Goal: Obtain resource: Obtain resource

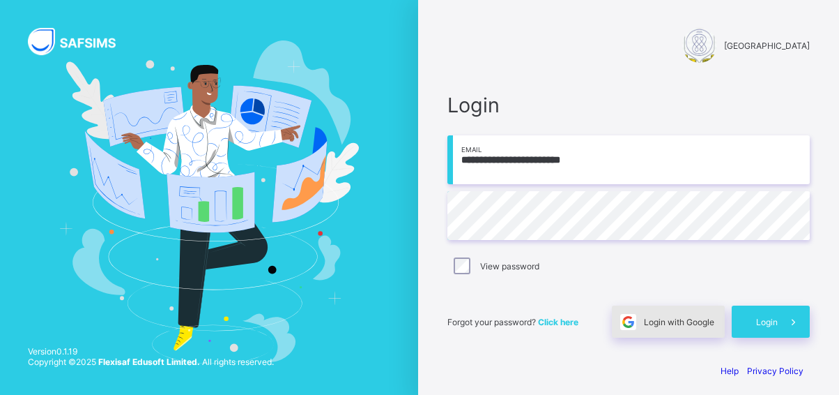
click at [671, 317] on span "Login with Google" at bounding box center [679, 322] width 70 height 10
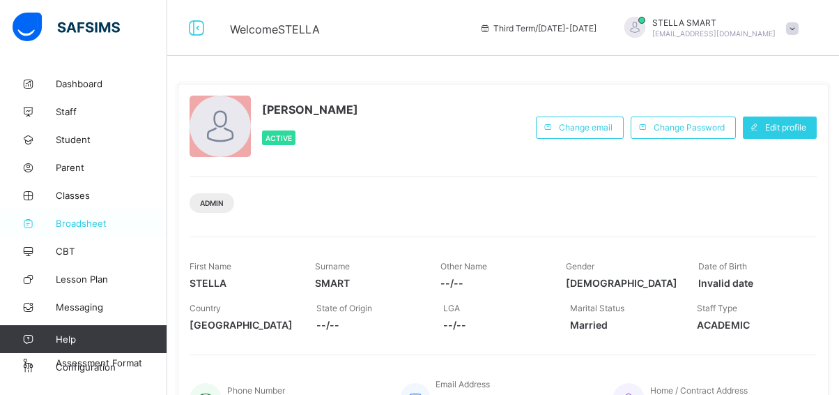
click at [75, 223] on span "Broadsheet" at bounding box center [112, 223] width 112 height 11
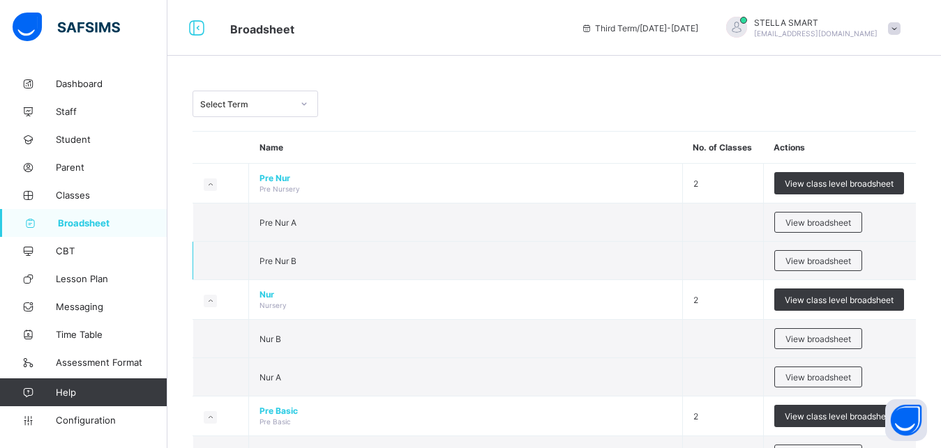
scroll to position [213, 0]
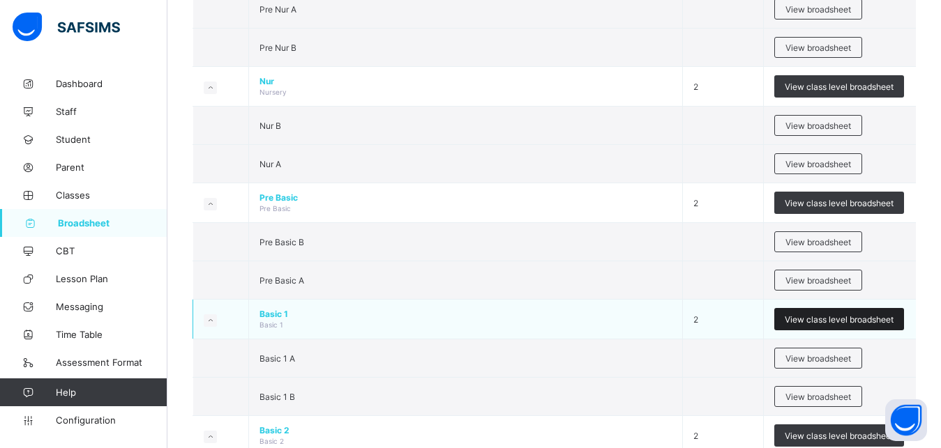
click at [844, 321] on span "View class level broadsheet" at bounding box center [838, 319] width 109 height 10
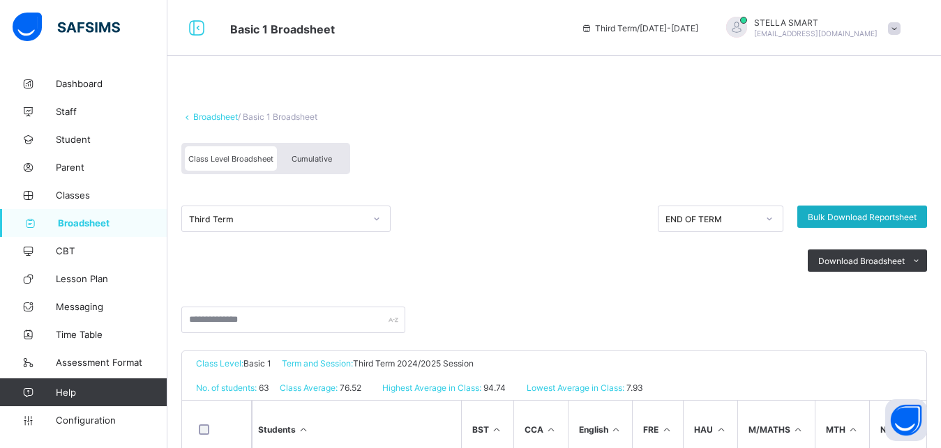
click at [844, 213] on span "Bulk Download Reportsheet" at bounding box center [861, 217] width 109 height 10
click at [298, 156] on span "Cumulative" at bounding box center [311, 159] width 40 height 10
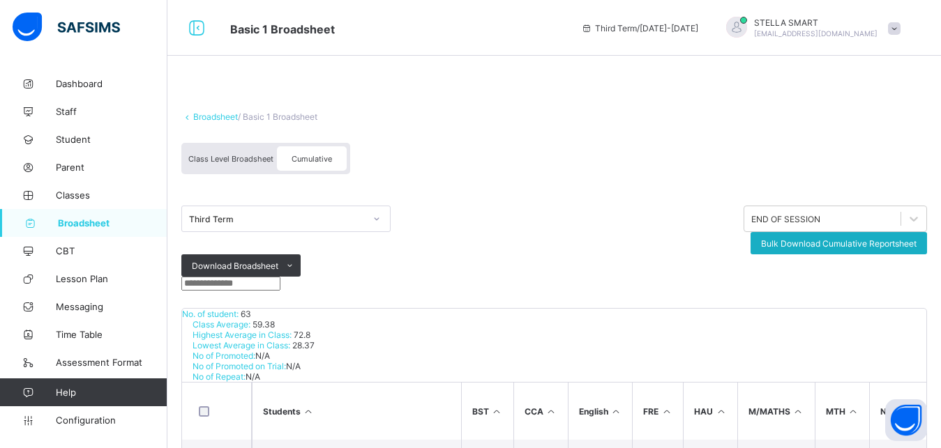
click at [816, 238] on span "Bulk Download Cumulative Reportsheet" at bounding box center [838, 243] width 155 height 10
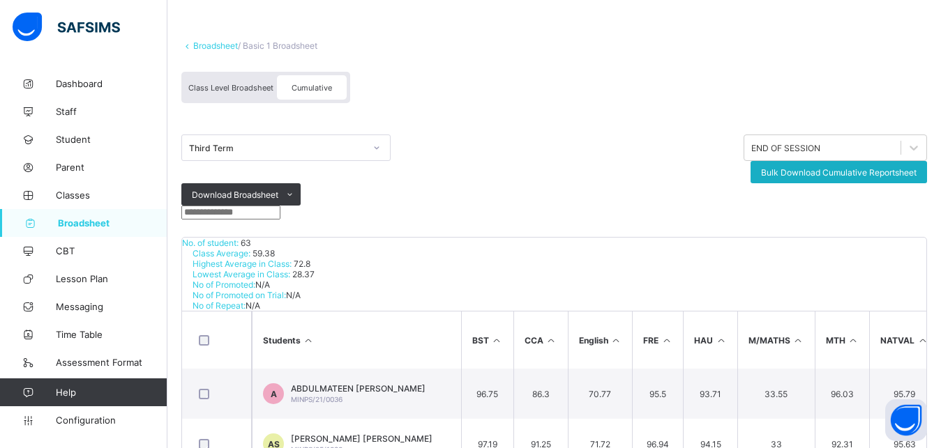
click at [828, 167] on span "Bulk Download Cumulative Reportsheet" at bounding box center [838, 172] width 155 height 10
click at [63, 222] on span "Broadsheet" at bounding box center [112, 223] width 109 height 11
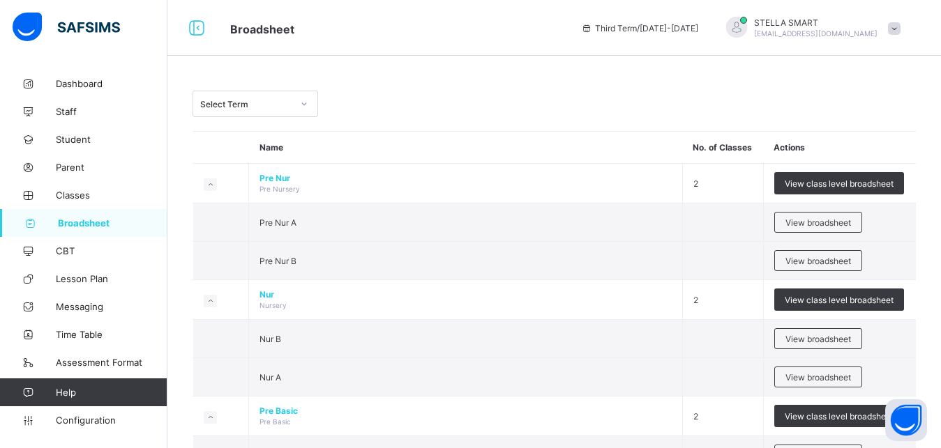
scroll to position [284, 0]
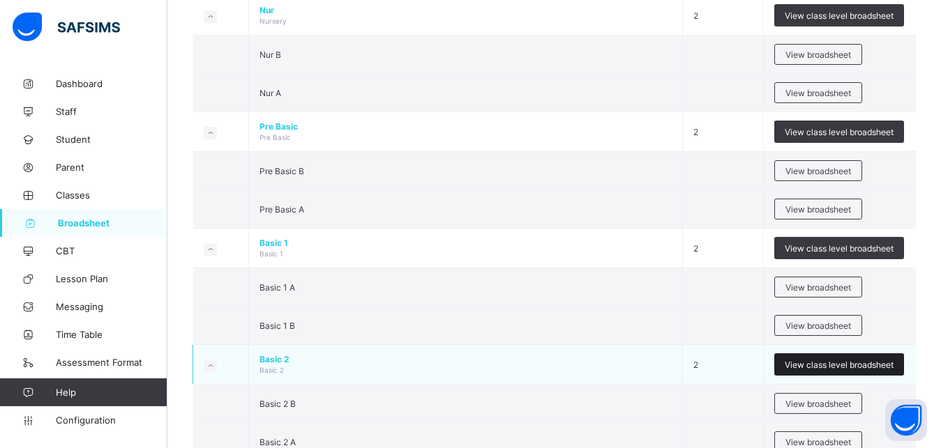
click at [851, 363] on span "View class level broadsheet" at bounding box center [838, 365] width 109 height 10
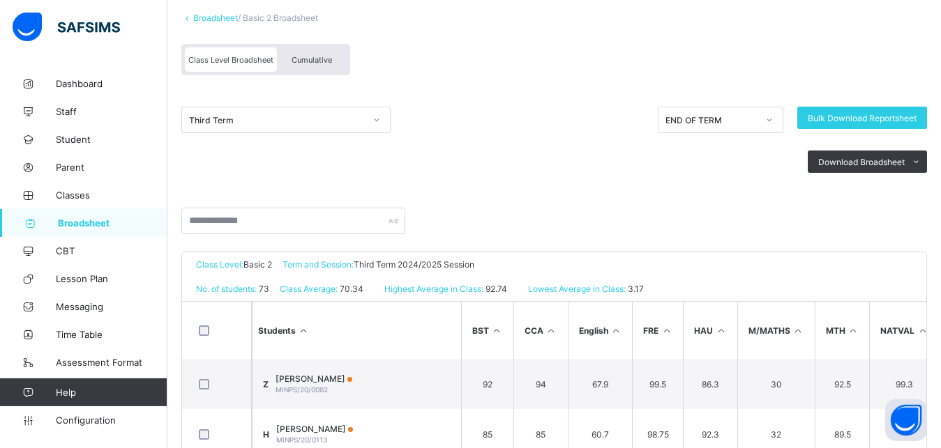
scroll to position [71, 0]
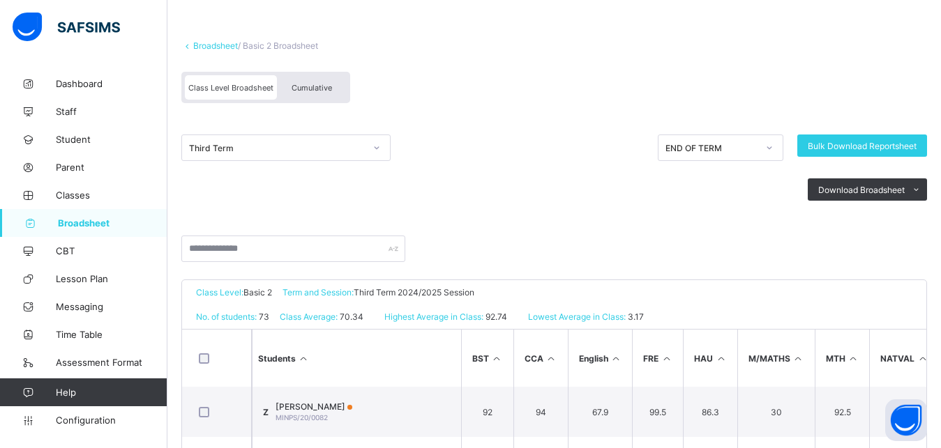
click at [330, 84] on span "Cumulative" at bounding box center [311, 88] width 40 height 10
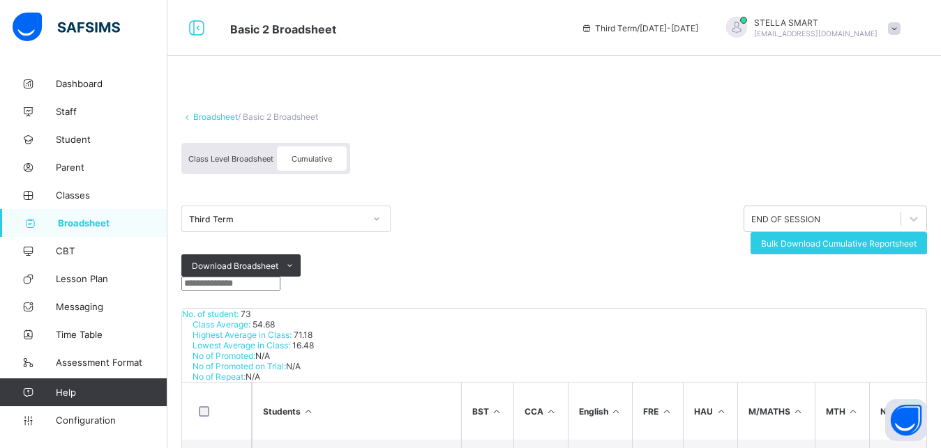
scroll to position [142, 0]
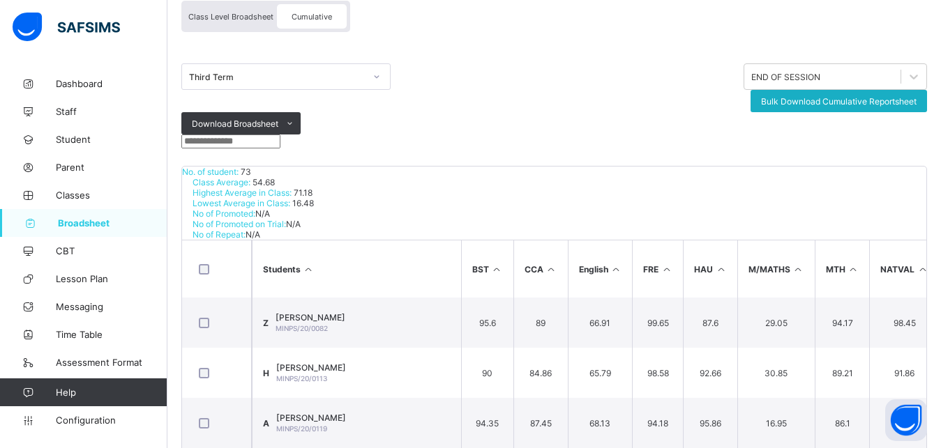
click at [851, 96] on span "Bulk Download Cumulative Reportsheet" at bounding box center [838, 101] width 155 height 10
click at [73, 220] on span "Broadsheet" at bounding box center [112, 223] width 109 height 11
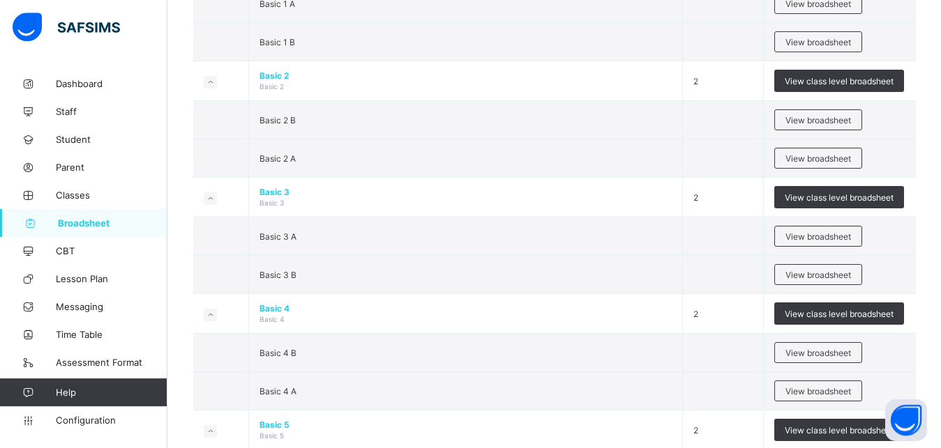
scroll to position [569, 0]
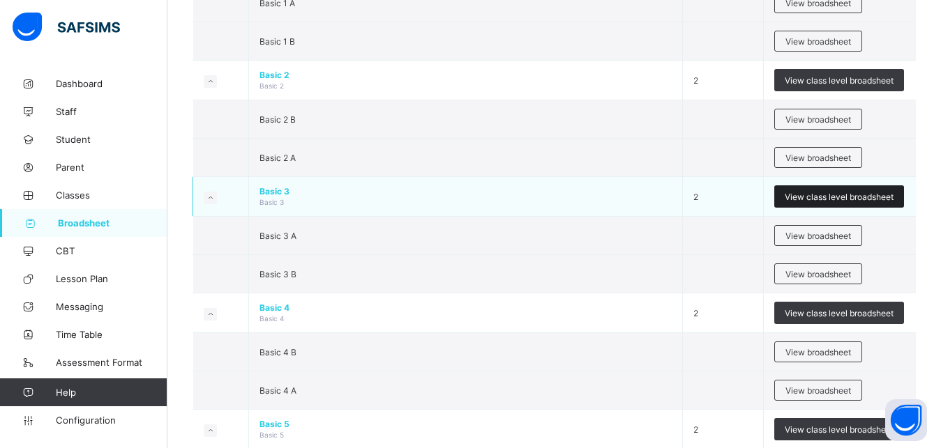
click at [825, 195] on span "View class level broadsheet" at bounding box center [838, 197] width 109 height 10
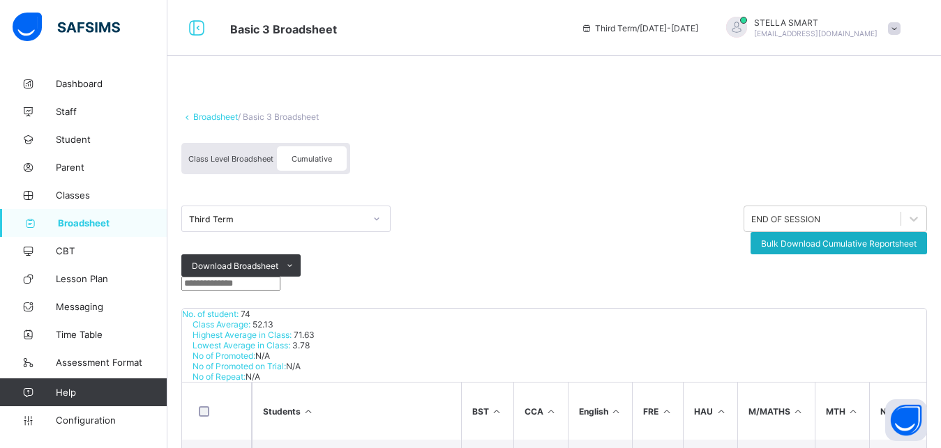
click at [809, 238] on span "Bulk Download Cumulative Reportsheet" at bounding box center [838, 243] width 155 height 10
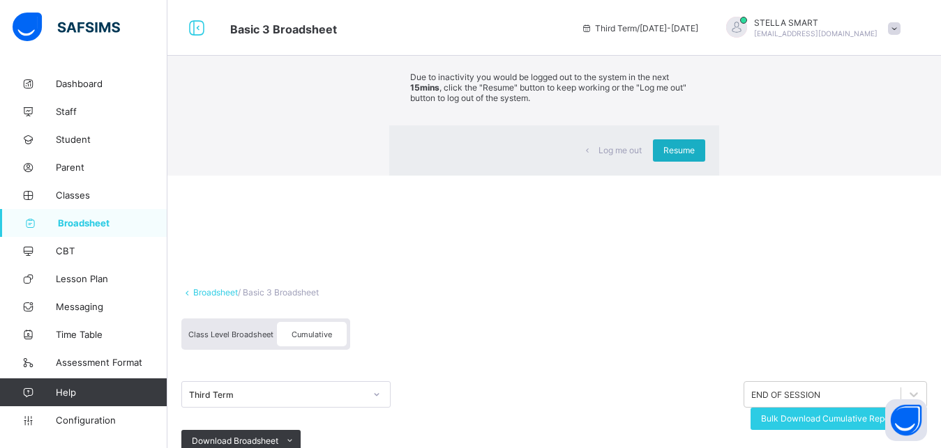
click at [663, 155] on span "Resume" at bounding box center [678, 150] width 31 height 10
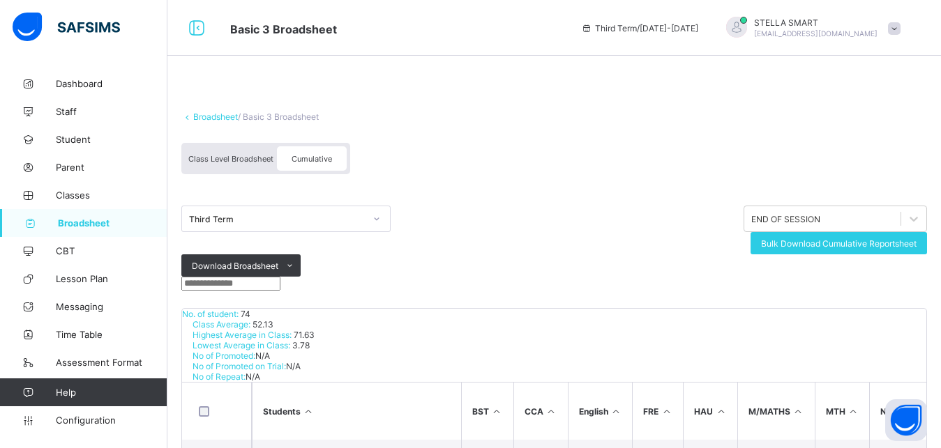
scroll to position [142, 0]
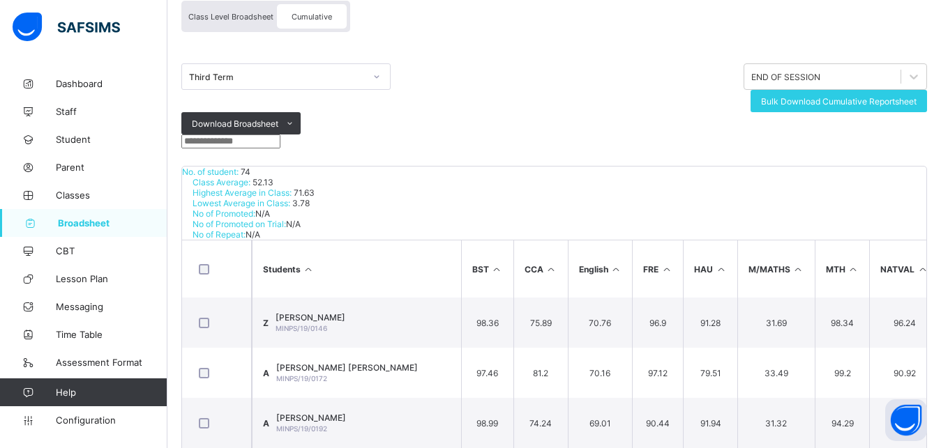
click at [90, 226] on span "Broadsheet" at bounding box center [112, 223] width 109 height 11
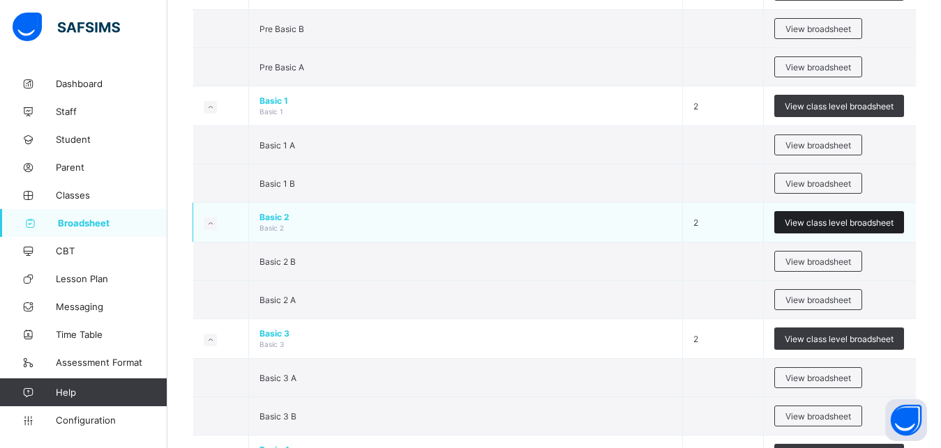
scroll to position [569, 0]
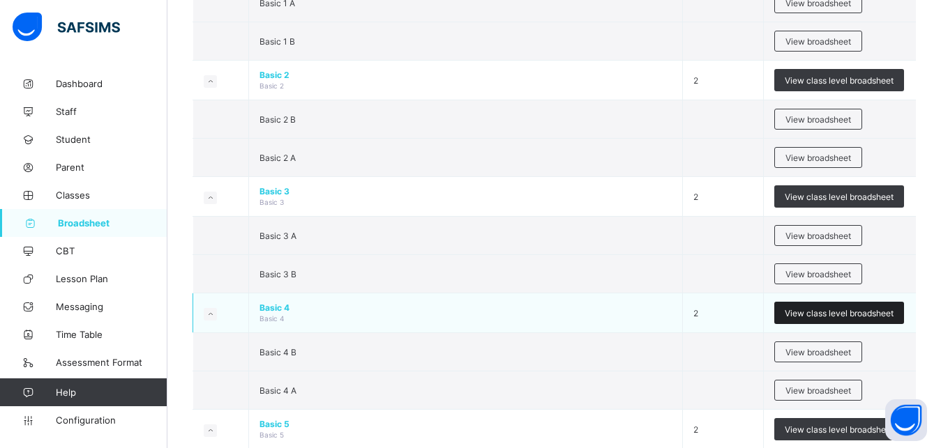
click at [851, 310] on span "View class level broadsheet" at bounding box center [838, 313] width 109 height 10
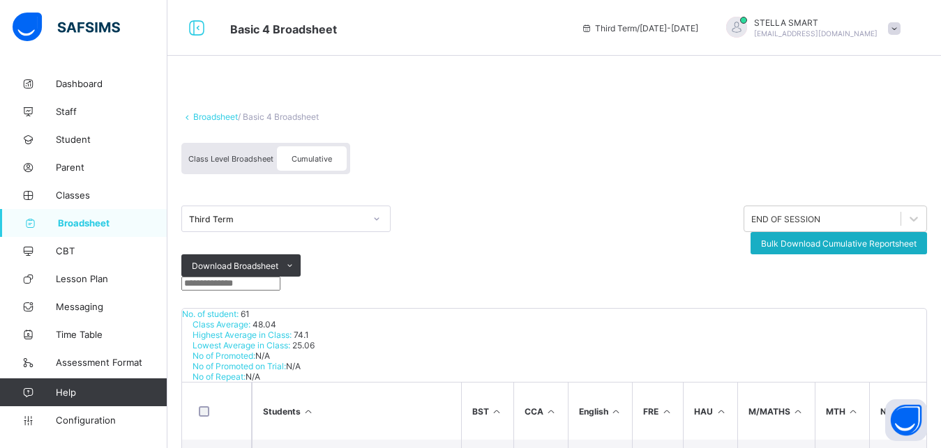
click at [851, 238] on span "Bulk Download Cumulative Reportsheet" at bounding box center [838, 243] width 155 height 10
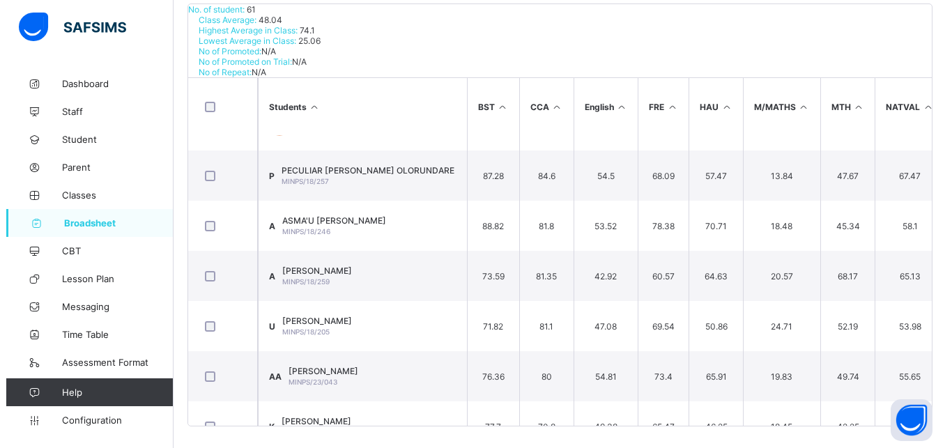
scroll to position [964, 0]
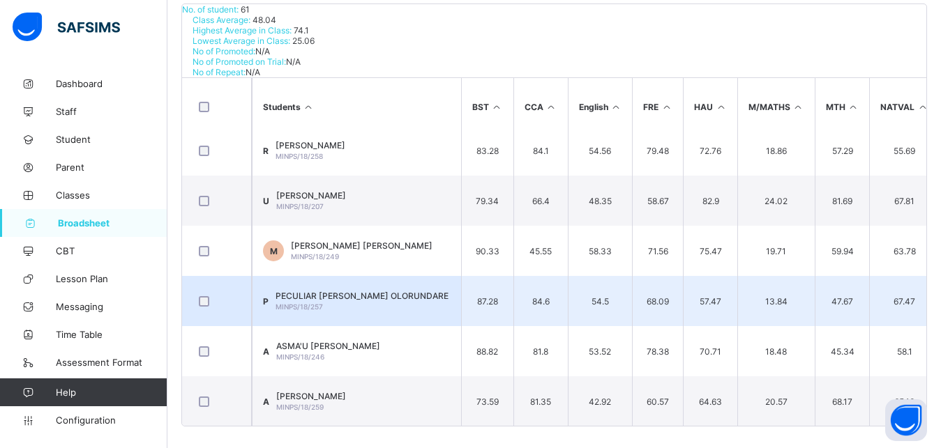
click at [418, 293] on span "PECULIAR RAPHEAL OLORUNDARE" at bounding box center [361, 296] width 173 height 10
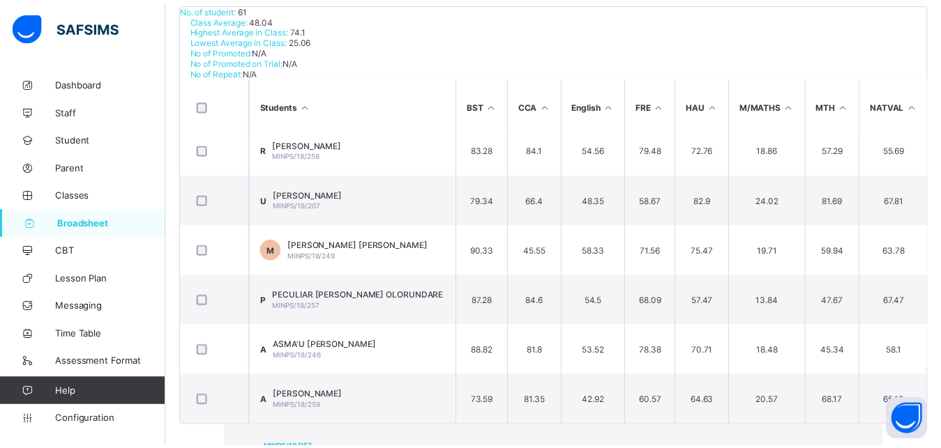
scroll to position [462, 0]
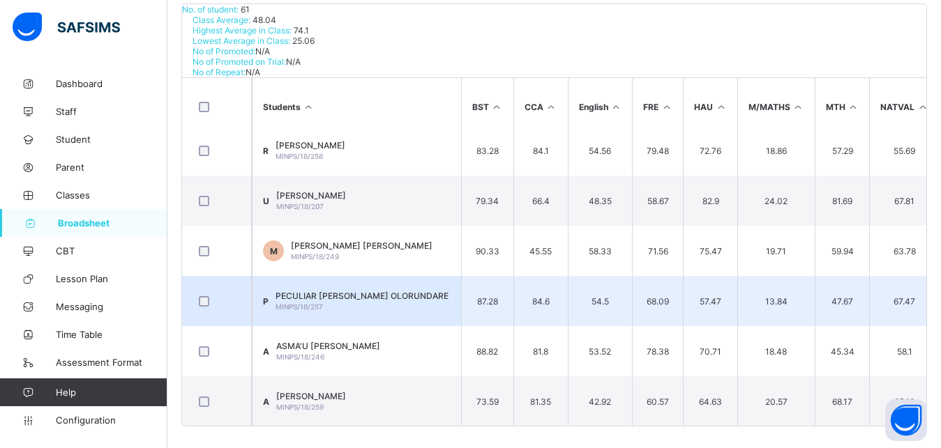
click at [851, 285] on td "67.47" at bounding box center [904, 301] width 70 height 50
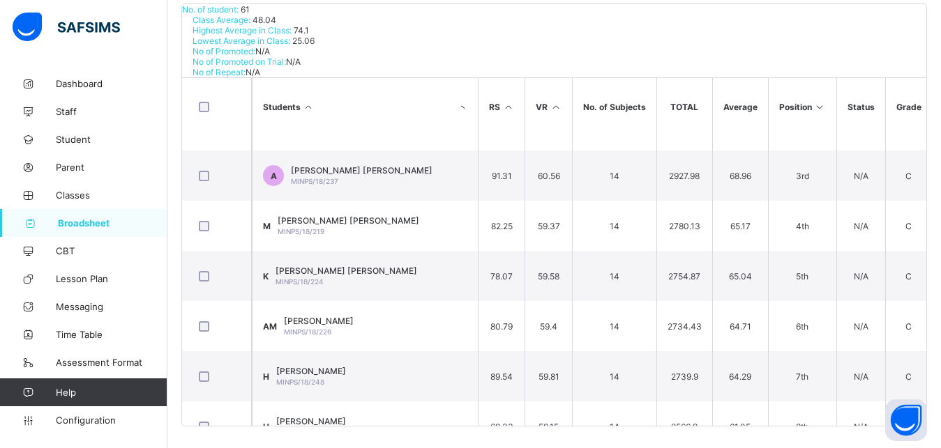
scroll to position [0, 692]
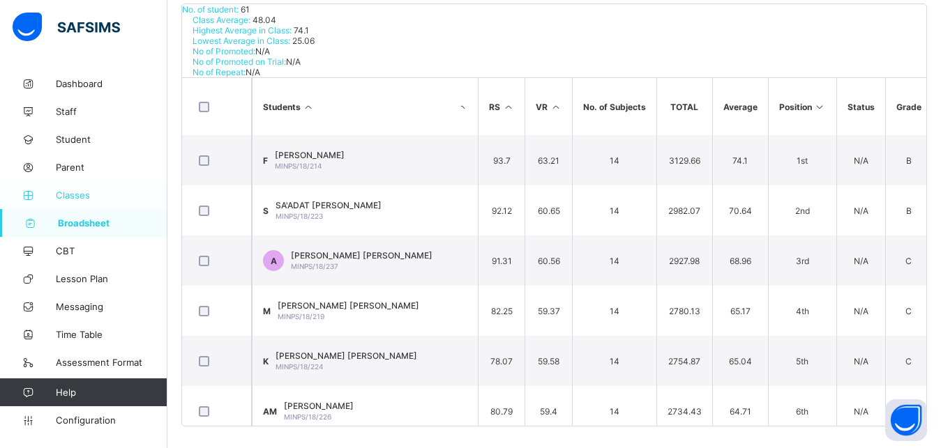
click at [87, 196] on span "Classes" at bounding box center [112, 195] width 112 height 11
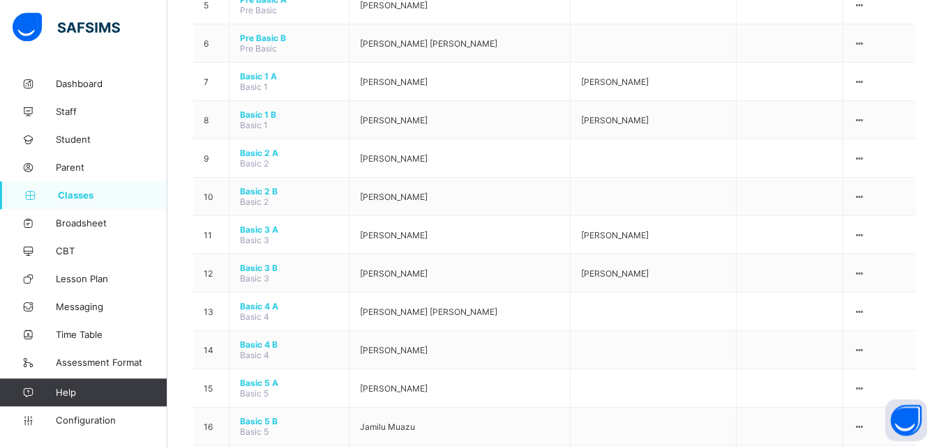
scroll to position [498, 0]
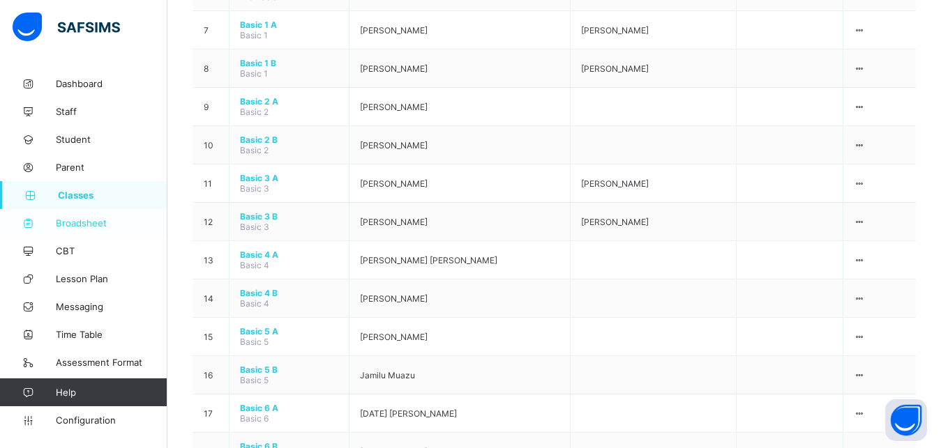
click at [91, 228] on span "Broadsheet" at bounding box center [112, 223] width 112 height 11
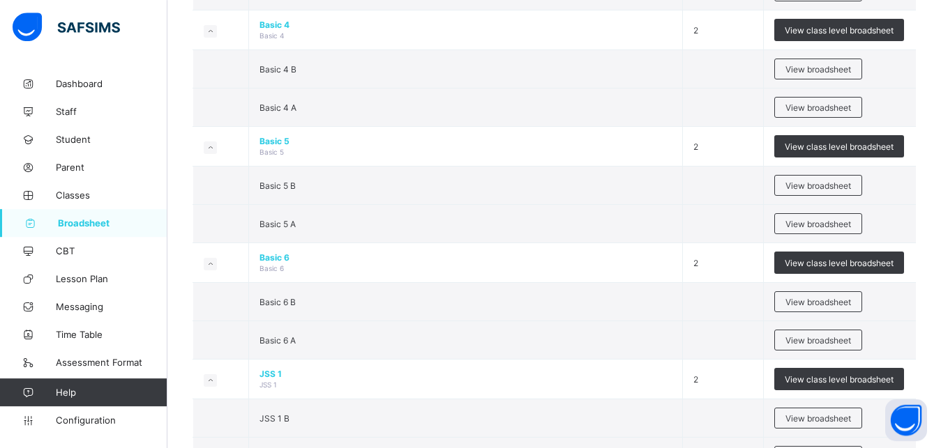
scroll to position [853, 0]
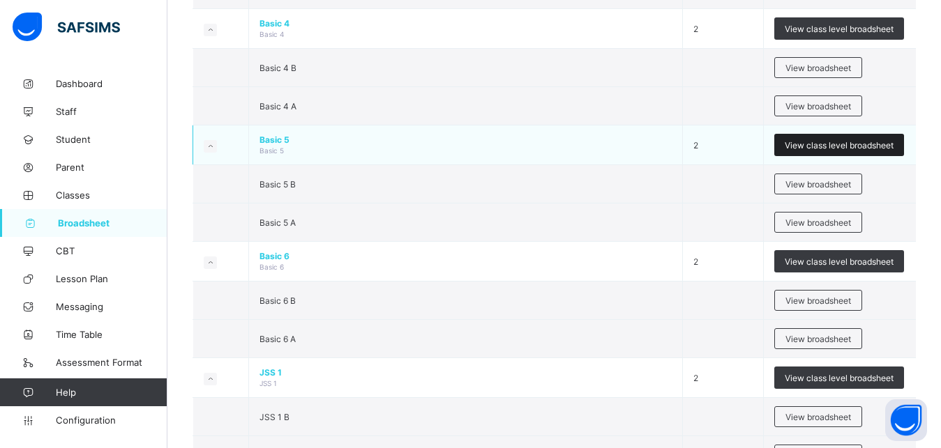
click at [813, 141] on span "View class level broadsheet" at bounding box center [838, 145] width 109 height 10
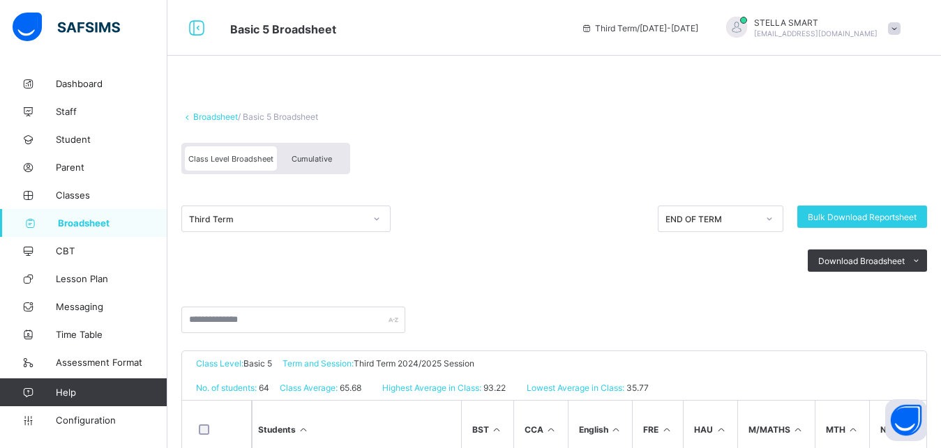
click at [335, 157] on div "Cumulative" at bounding box center [312, 158] width 70 height 24
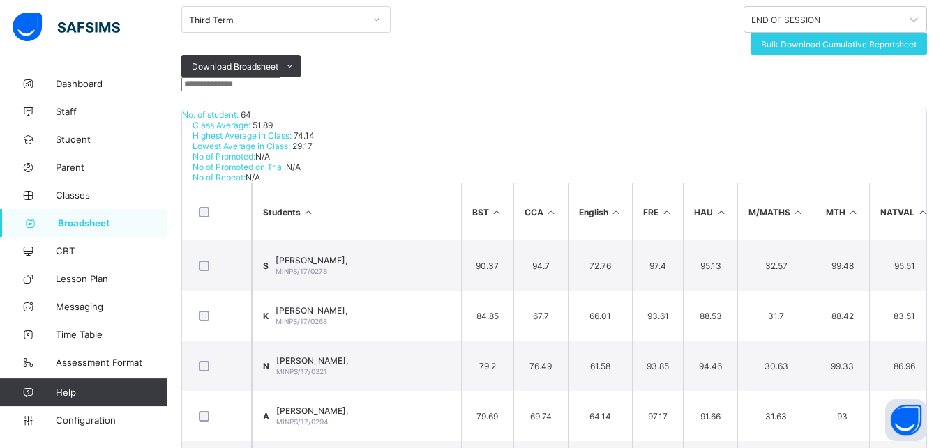
scroll to position [71, 0]
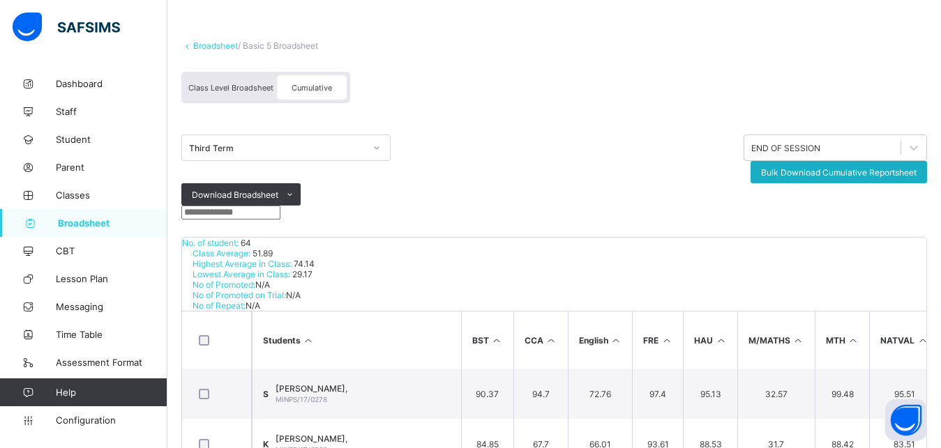
click at [797, 167] on span "Bulk Download Cumulative Reportsheet" at bounding box center [838, 172] width 155 height 10
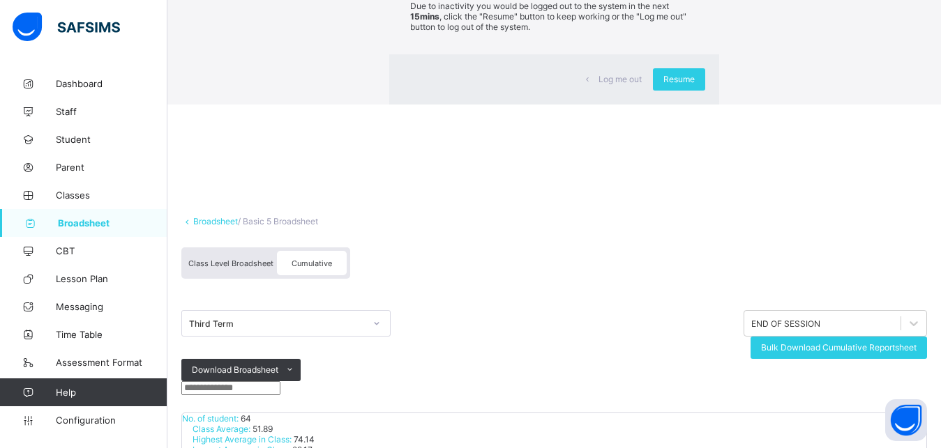
drag, startPoint x: 602, startPoint y: 280, endPoint x: 706, endPoint y: 434, distance: 185.8
click at [653, 91] on div "Resume" at bounding box center [679, 79] width 52 height 22
click at [594, 394] on div "No. of student: 64 Class Average: 51.89 Highest Average in Class: 74.14 Lowest …" at bounding box center [554, 449] width 744 height 73
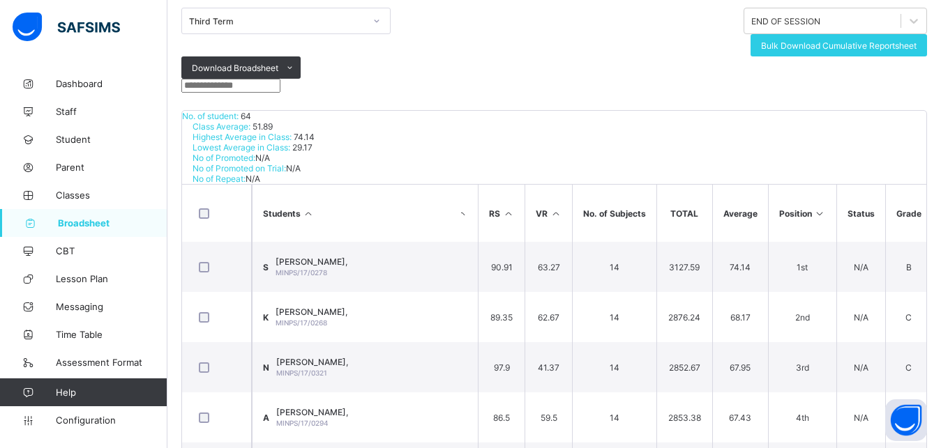
scroll to position [162, 0]
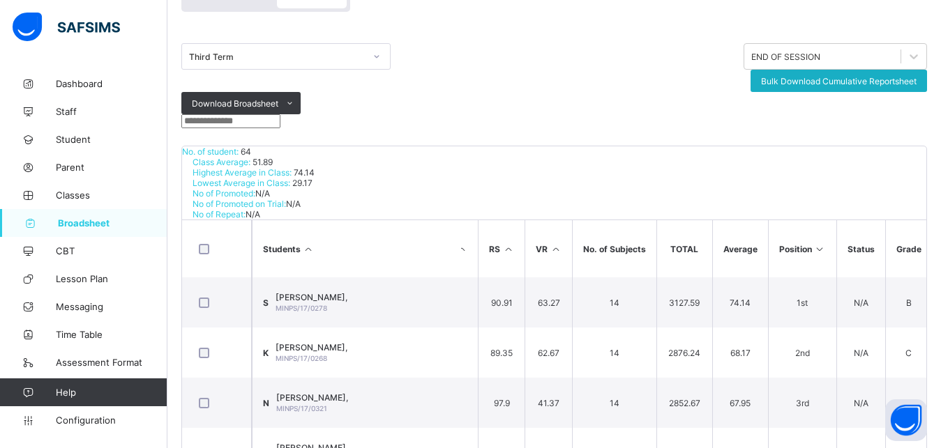
click at [830, 76] on span "Bulk Download Cumulative Reportsheet" at bounding box center [838, 81] width 155 height 10
click at [83, 222] on span "Broadsheet" at bounding box center [112, 223] width 109 height 11
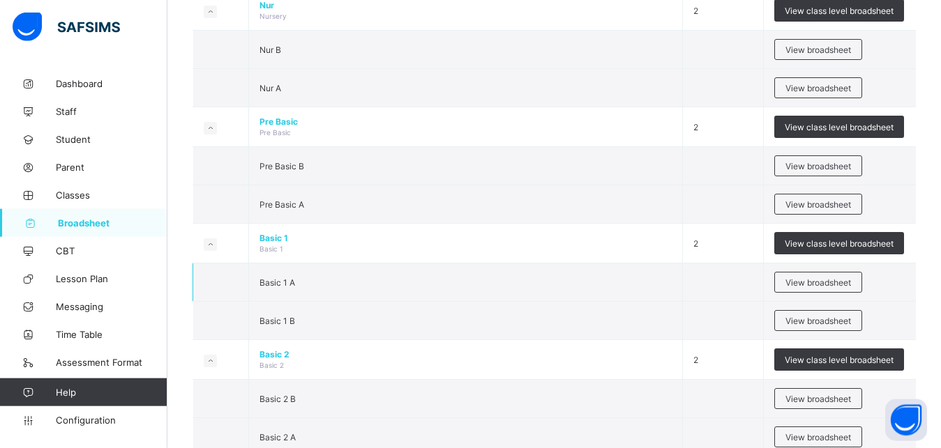
scroll to position [356, 0]
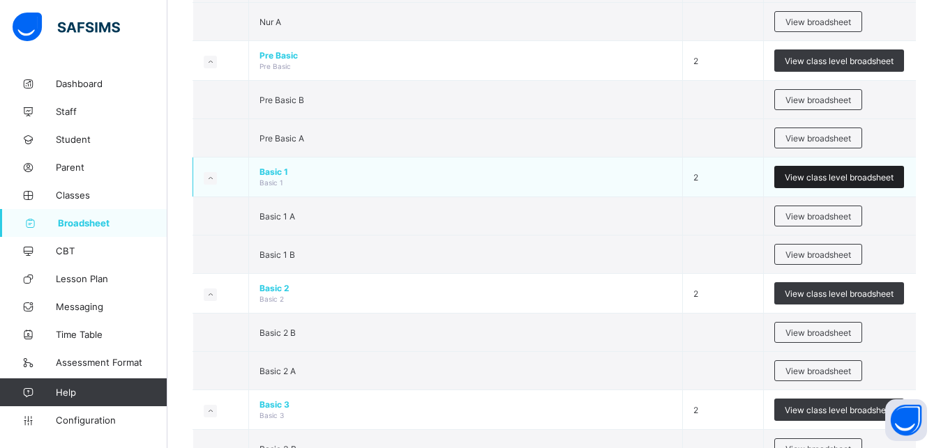
click at [837, 176] on span "View class level broadsheet" at bounding box center [838, 177] width 109 height 10
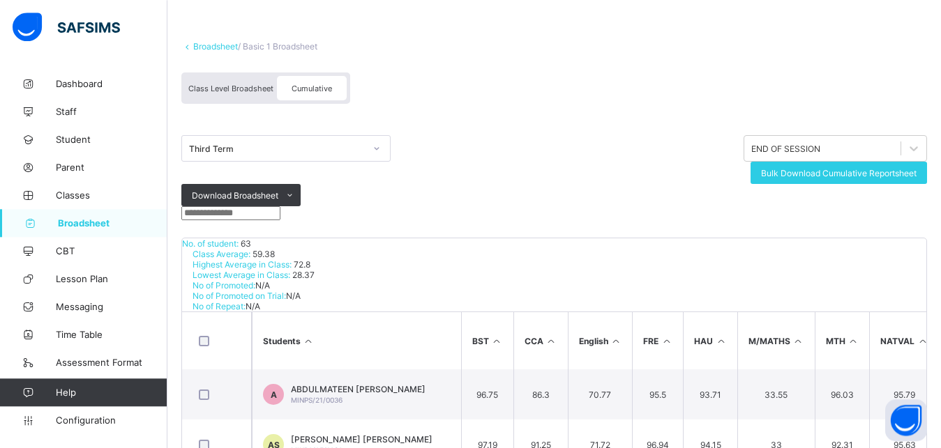
scroll to position [71, 0]
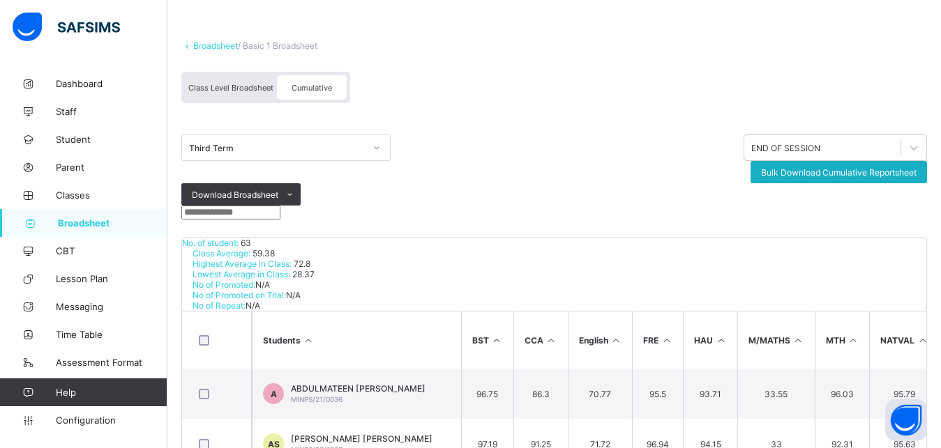
click at [851, 167] on span "Bulk Download Cumulative Reportsheet" at bounding box center [838, 172] width 155 height 10
click at [98, 220] on span "Broadsheet" at bounding box center [112, 223] width 109 height 11
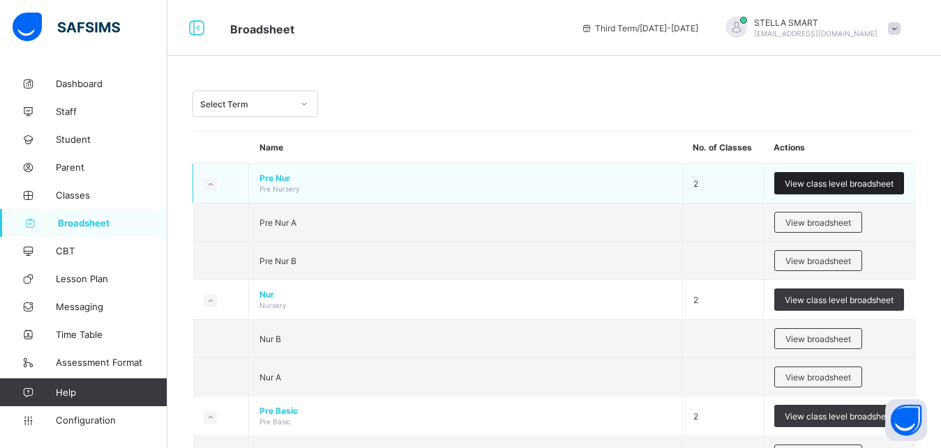
click at [809, 183] on span "View class level broadsheet" at bounding box center [838, 183] width 109 height 10
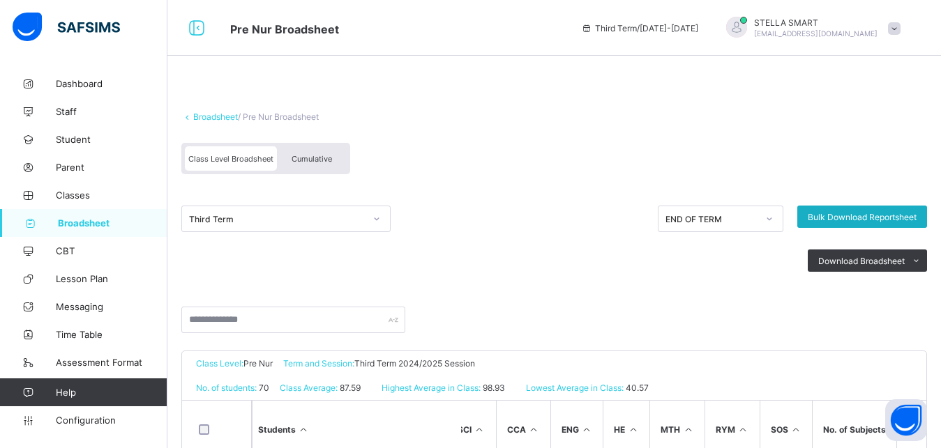
click at [843, 213] on span "Bulk Download Reportsheet" at bounding box center [861, 217] width 109 height 10
click at [314, 159] on span "Cumulative" at bounding box center [311, 159] width 40 height 10
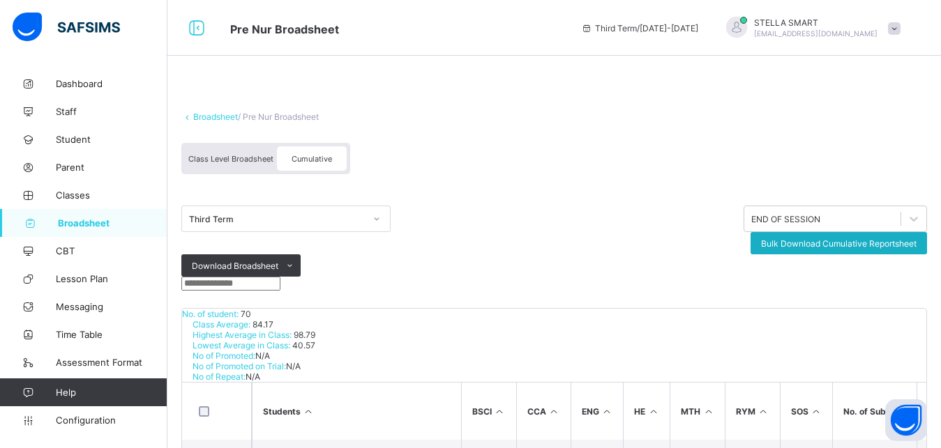
click at [788, 238] on span "Bulk Download Cumulative Reportsheet" at bounding box center [838, 243] width 155 height 10
click at [91, 221] on span "Broadsheet" at bounding box center [112, 223] width 109 height 11
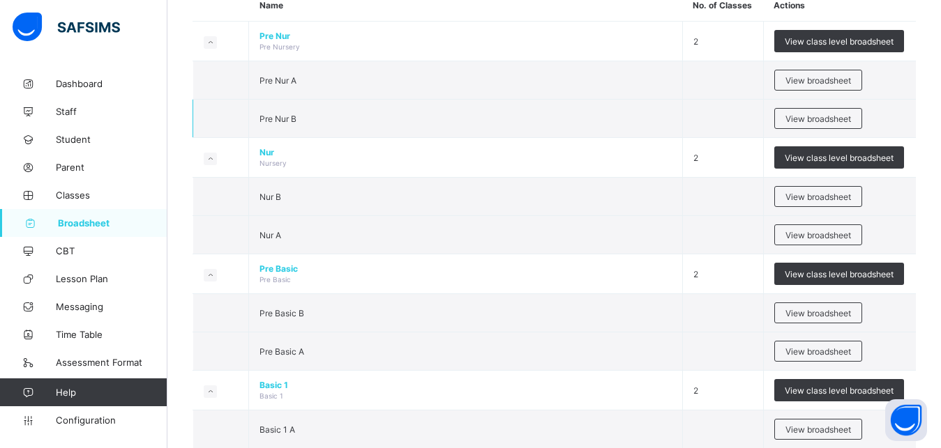
scroll to position [213, 0]
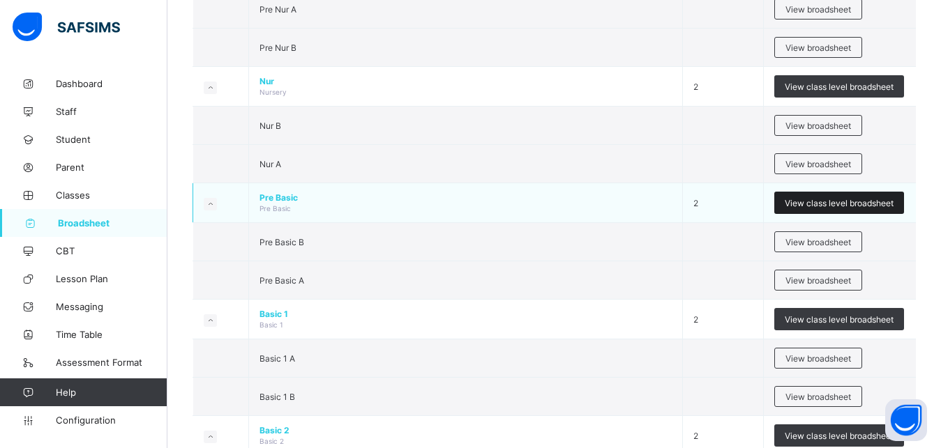
click at [844, 198] on span "View class level broadsheet" at bounding box center [838, 203] width 109 height 10
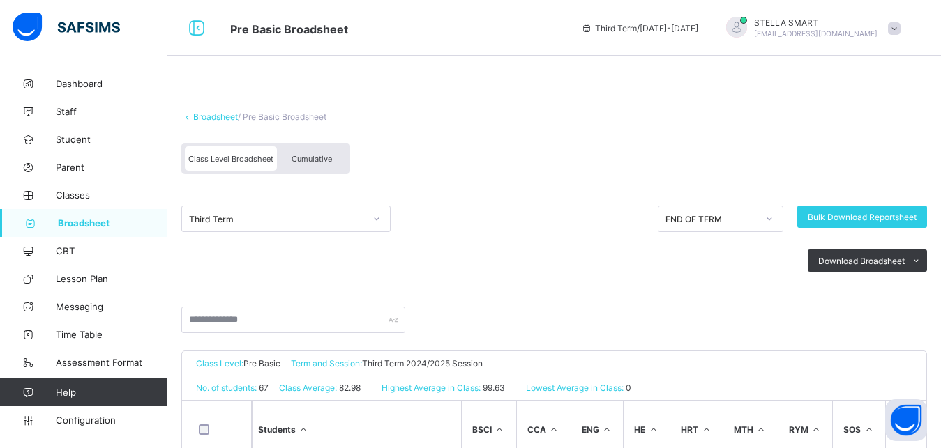
click at [298, 155] on span "Cumulative" at bounding box center [311, 159] width 40 height 10
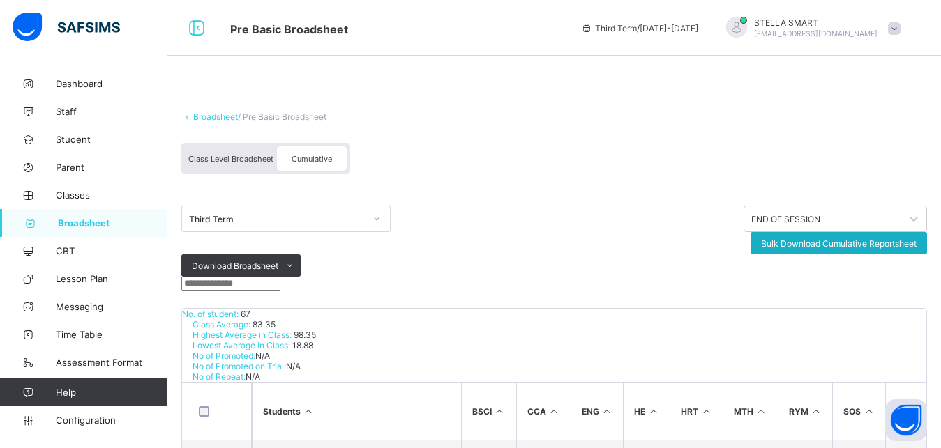
click at [800, 238] on span "Bulk Download Cumulative Reportsheet" at bounding box center [838, 243] width 155 height 10
click at [98, 221] on span "Broadsheet" at bounding box center [112, 223] width 109 height 11
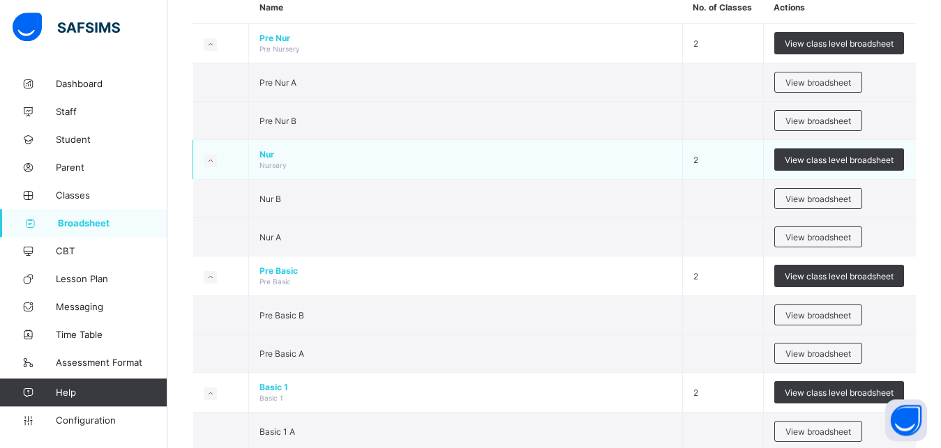
scroll to position [142, 0]
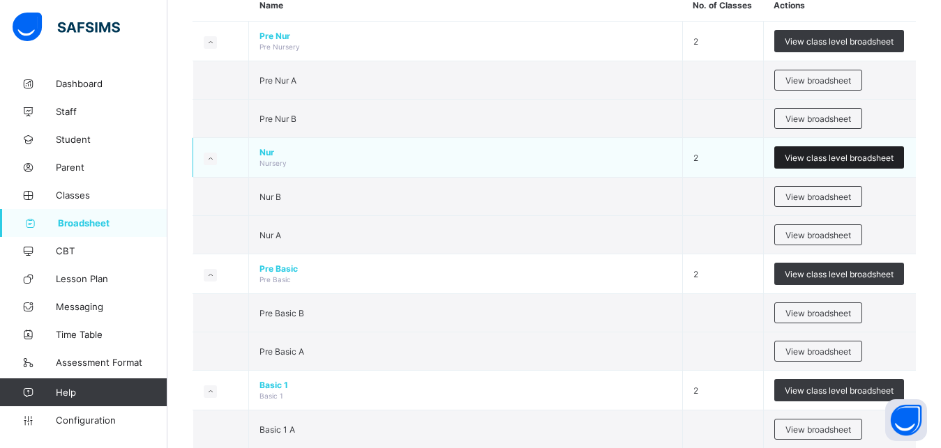
click at [851, 157] on span "View class level broadsheet" at bounding box center [838, 158] width 109 height 10
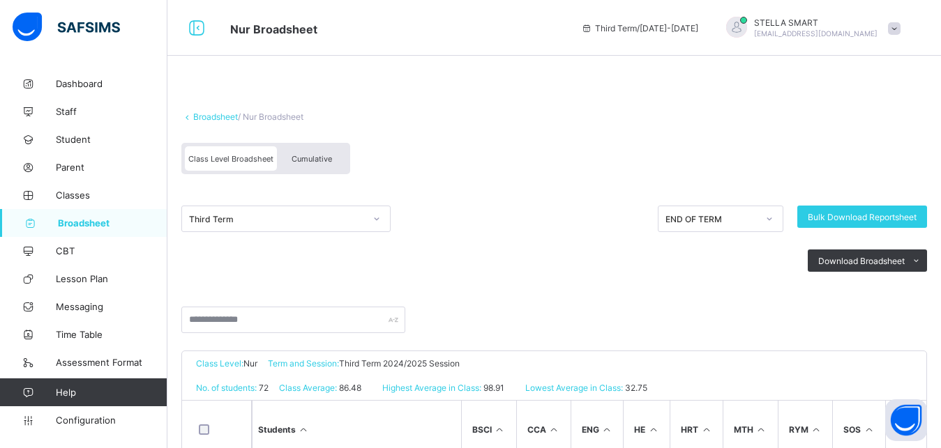
click at [326, 155] on span "Cumulative" at bounding box center [311, 159] width 40 height 10
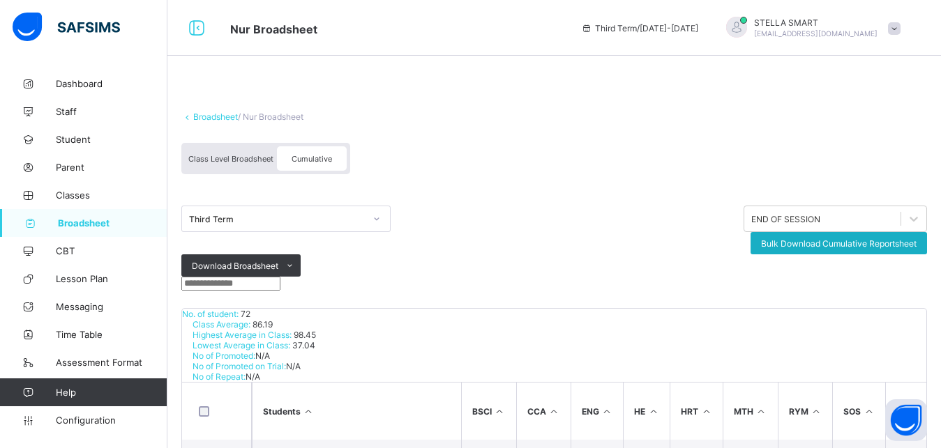
click at [805, 238] on span "Bulk Download Cumulative Reportsheet" at bounding box center [838, 243] width 155 height 10
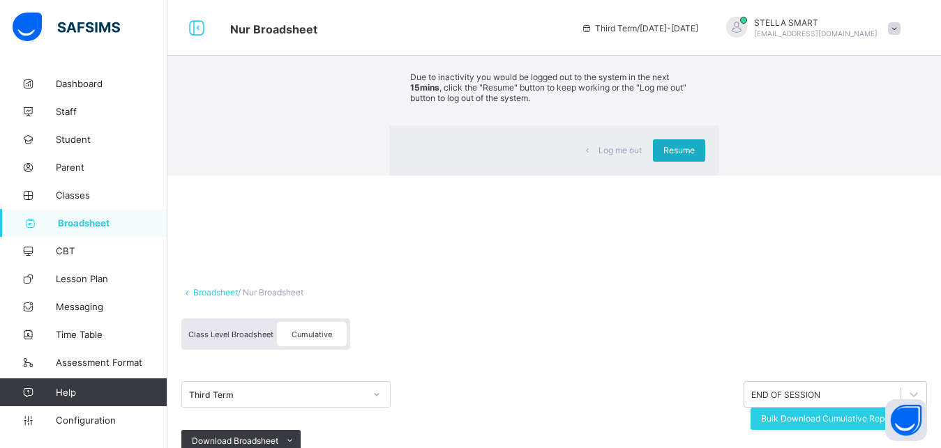
click at [663, 155] on span "Resume" at bounding box center [678, 150] width 31 height 10
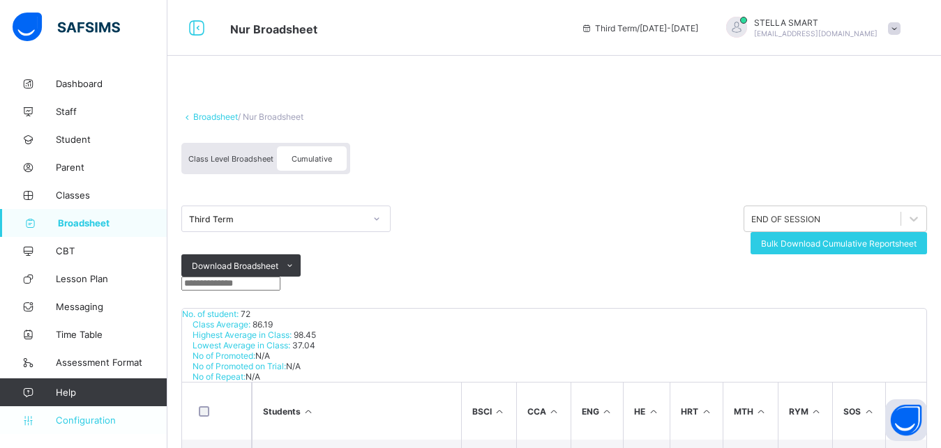
click at [110, 394] on span "Configuration" at bounding box center [111, 420] width 111 height 11
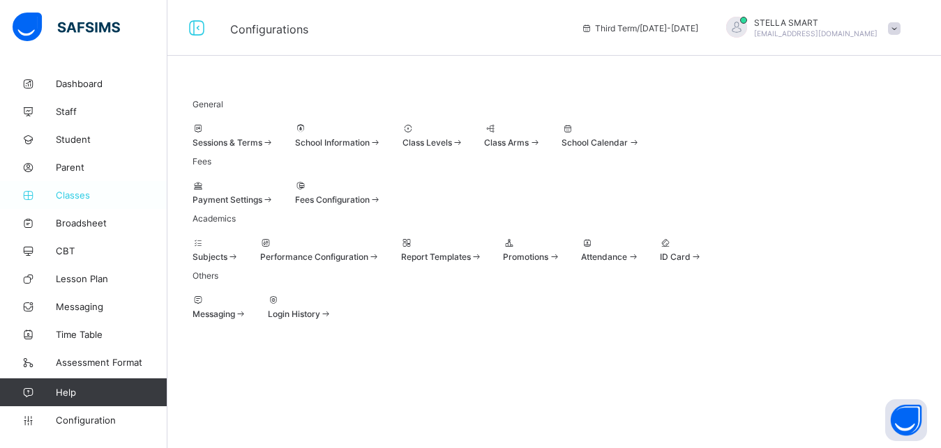
click at [85, 195] on span "Classes" at bounding box center [112, 195] width 112 height 11
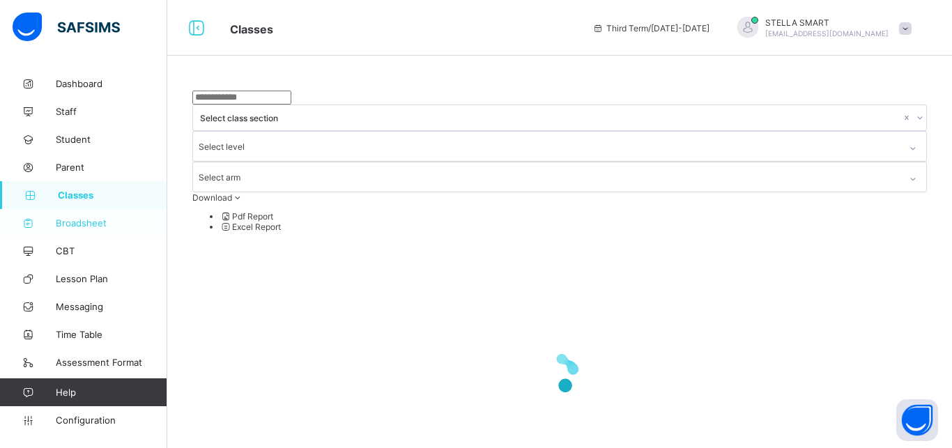
click at [92, 222] on span "Broadsheet" at bounding box center [112, 223] width 112 height 11
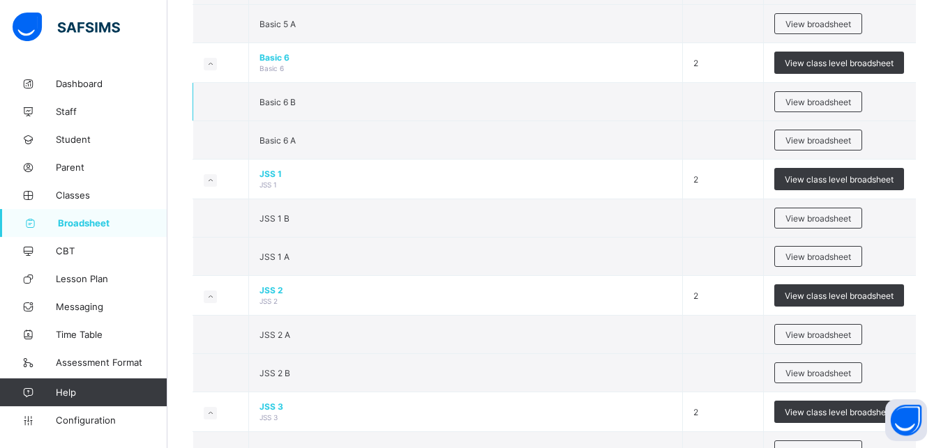
scroll to position [1067, 0]
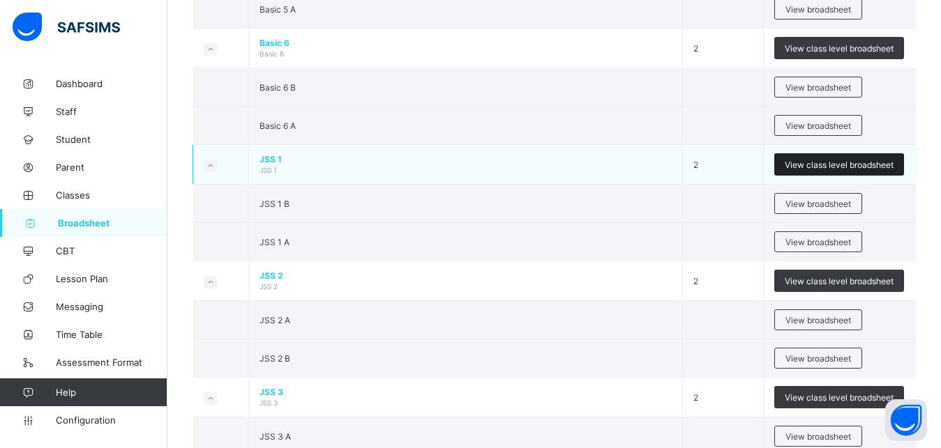
click at [851, 162] on span "View class level broadsheet" at bounding box center [838, 165] width 109 height 10
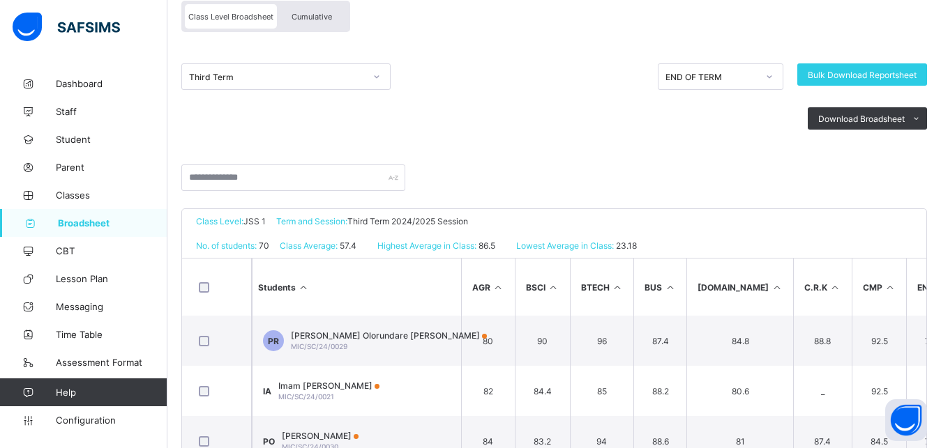
scroll to position [63, 0]
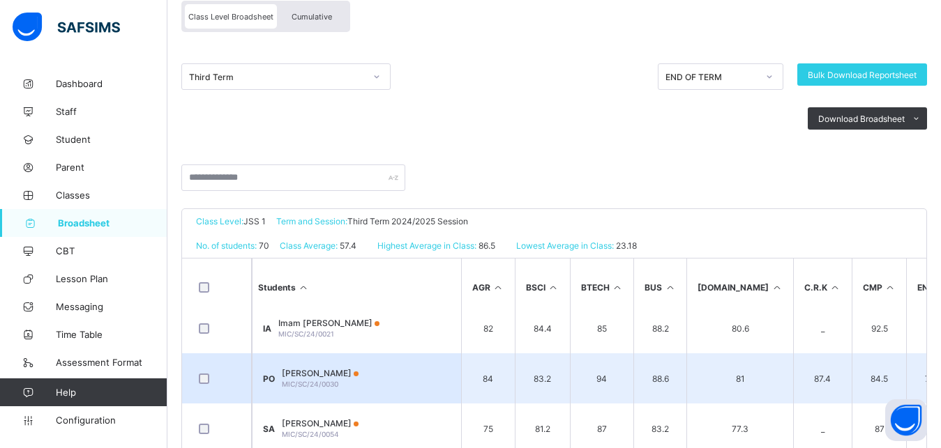
click at [324, 374] on span "Prudence Ada Omaji" at bounding box center [320, 373] width 77 height 10
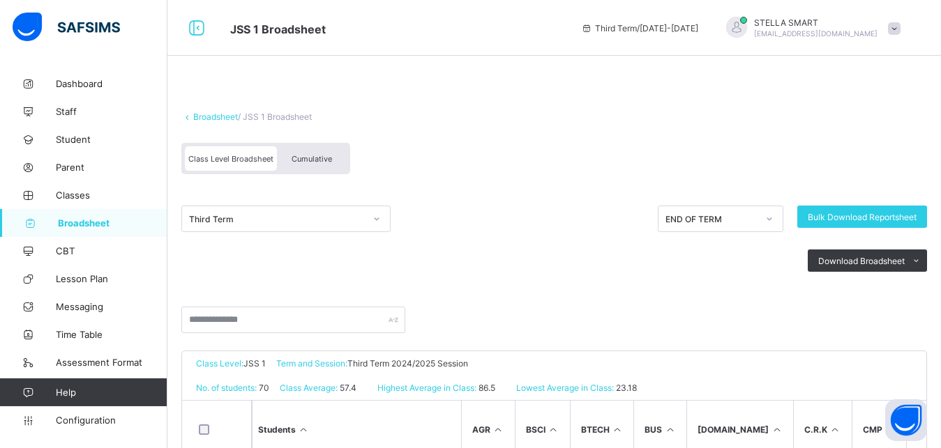
scroll to position [0, 0]
click at [313, 155] on span "Cumulative" at bounding box center [311, 159] width 40 height 10
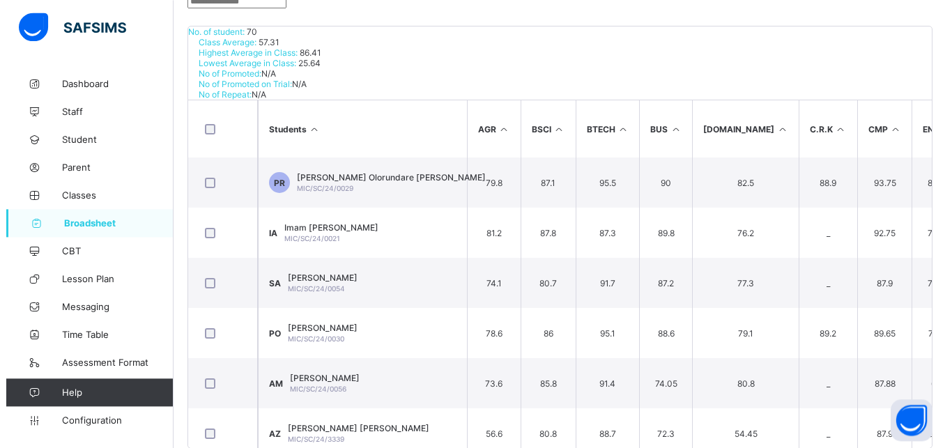
scroll to position [284, 0]
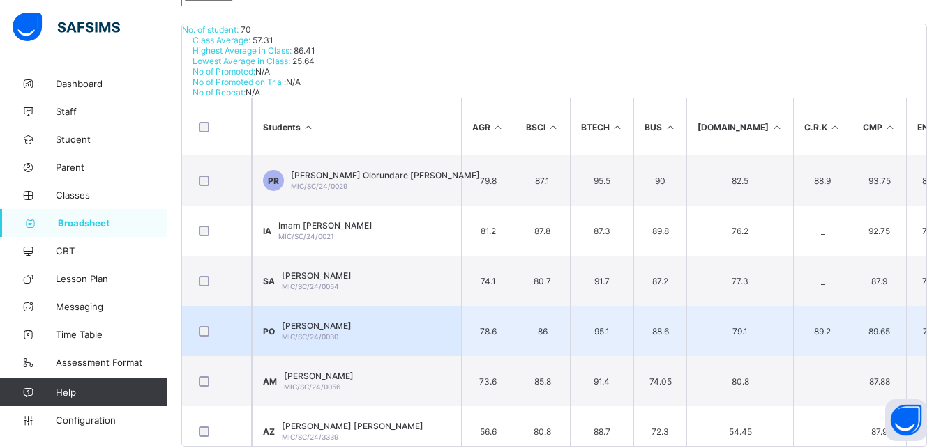
click at [330, 321] on span "Prudence Ada Omaji" at bounding box center [317, 326] width 70 height 10
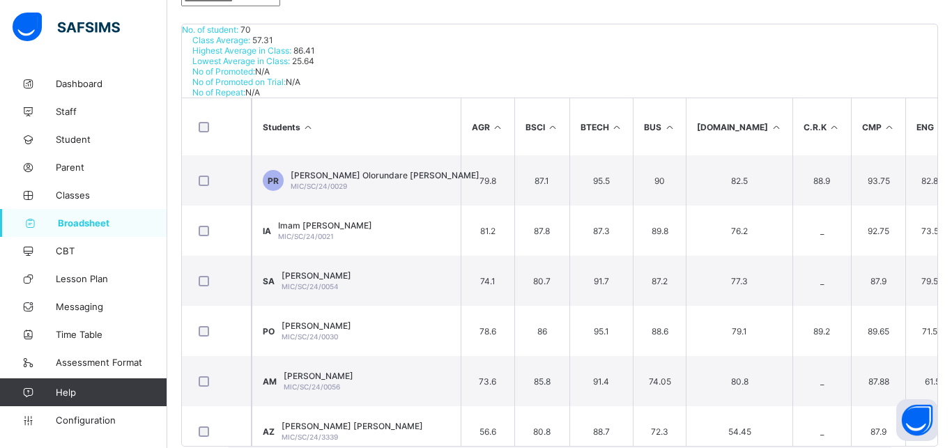
scroll to position [0, 0]
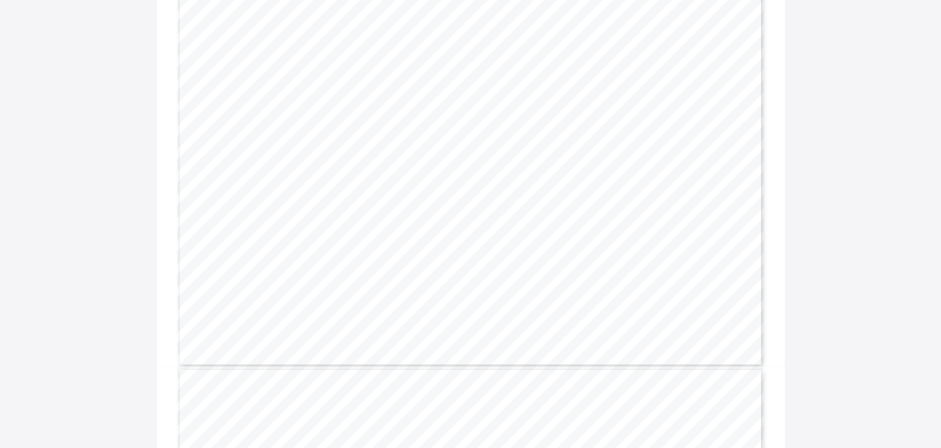
scroll to position [4338, 0]
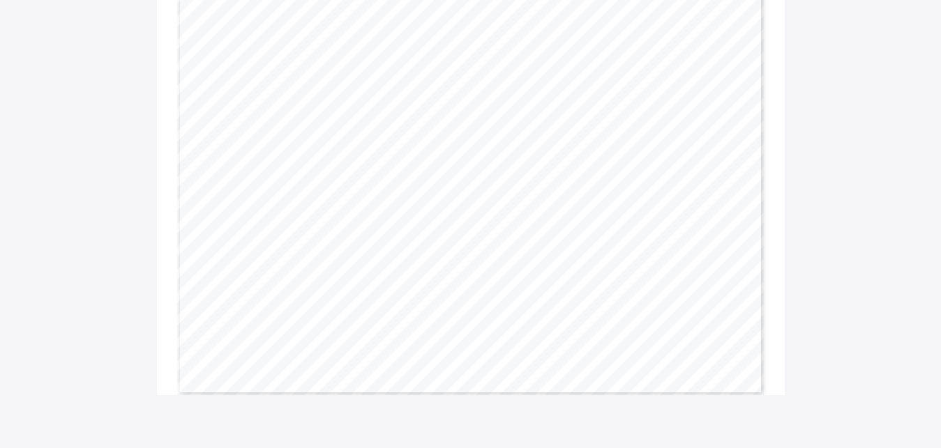
scroll to position [163, 0]
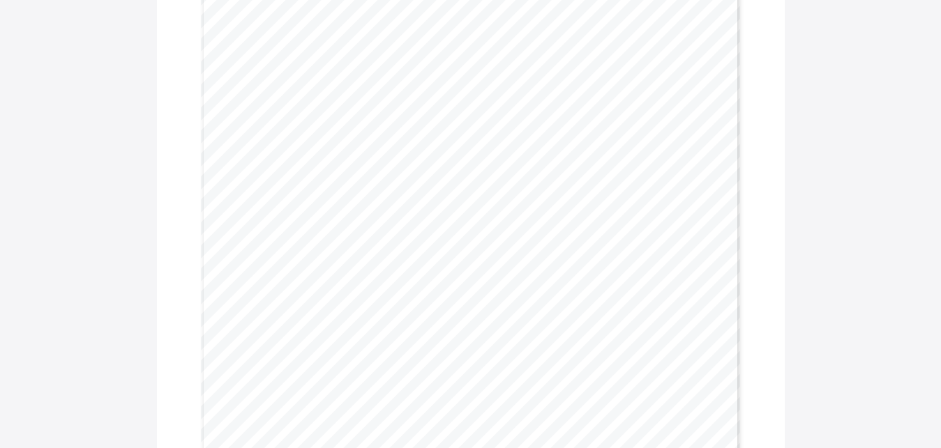
scroll to position [1493, 0]
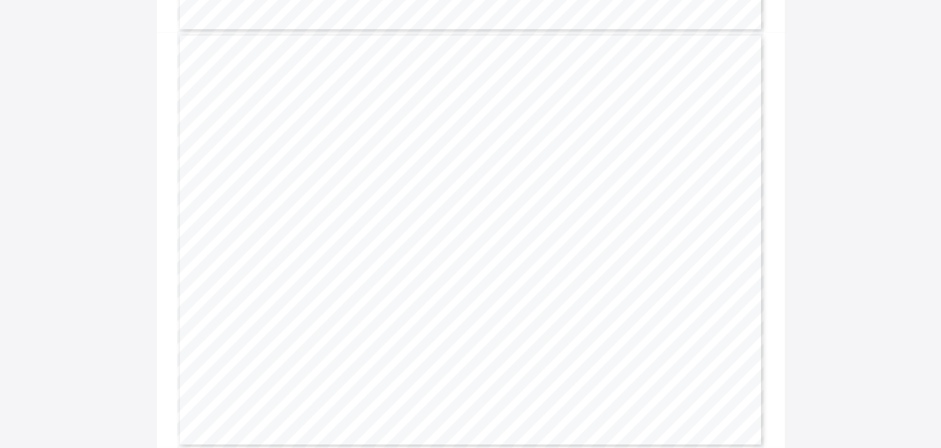
scroll to position [2276, 0]
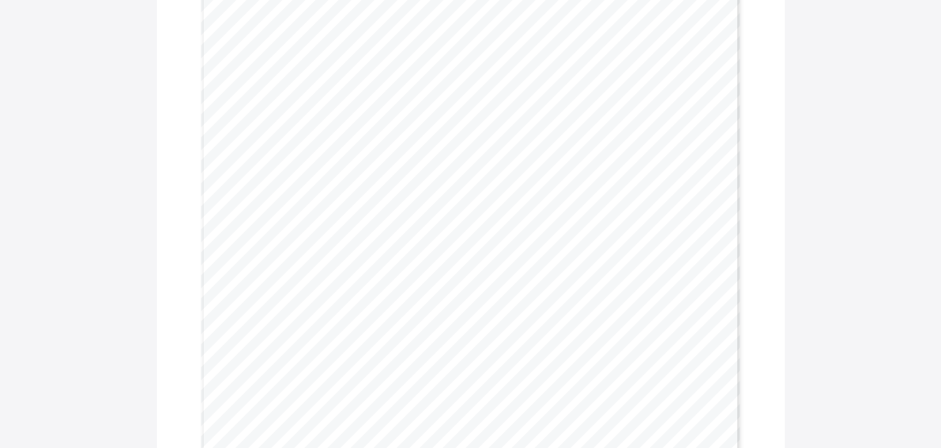
scroll to position [427, 0]
